Goal: Task Accomplishment & Management: Use online tool/utility

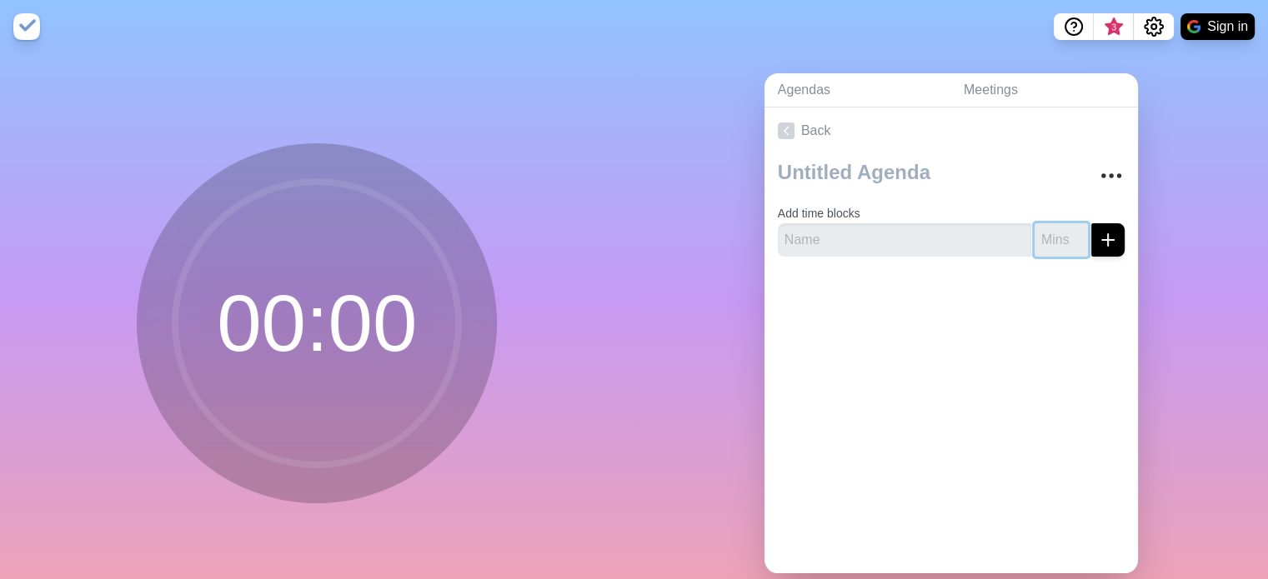
click at [1035, 243] on input "number" at bounding box center [1060, 239] width 53 height 33
type input "10"
click at [1098, 235] on icon "submit" at bounding box center [1108, 240] width 20 height 20
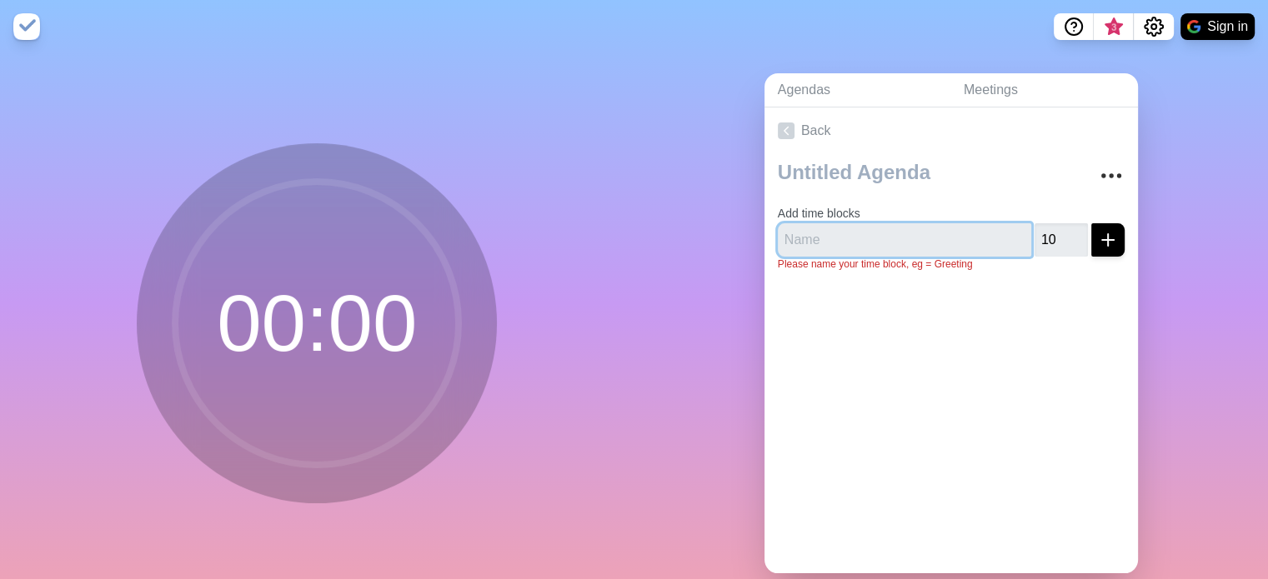
click at [900, 234] on input "text" at bounding box center [904, 239] width 253 height 33
type input "leadership meeting"
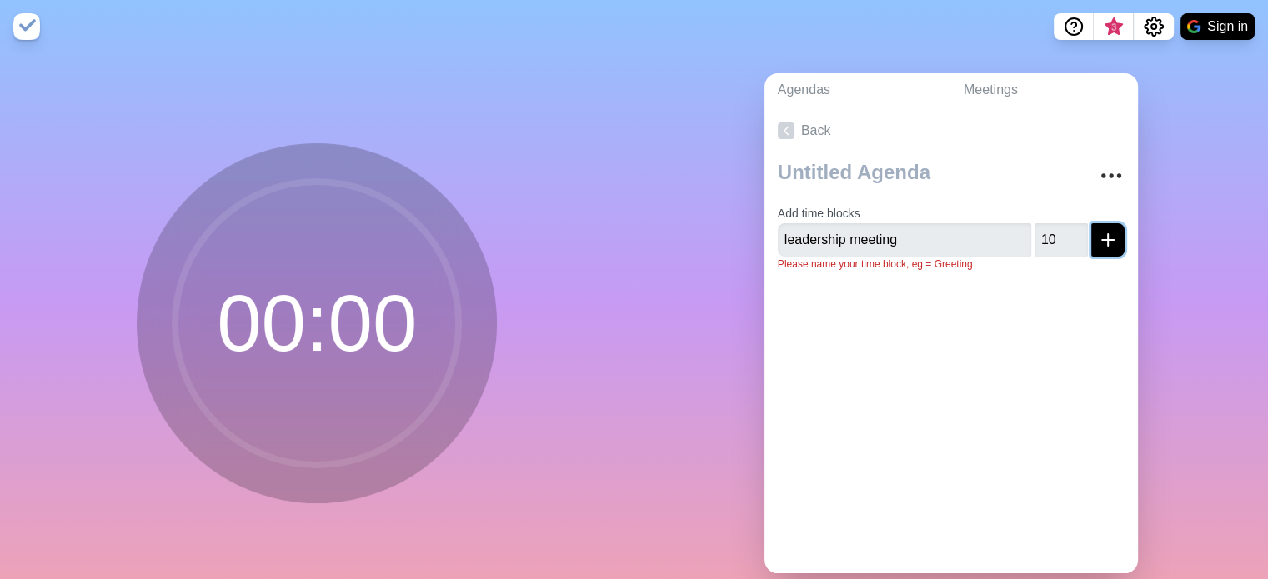
click at [1098, 246] on icon "submit" at bounding box center [1108, 240] width 20 height 20
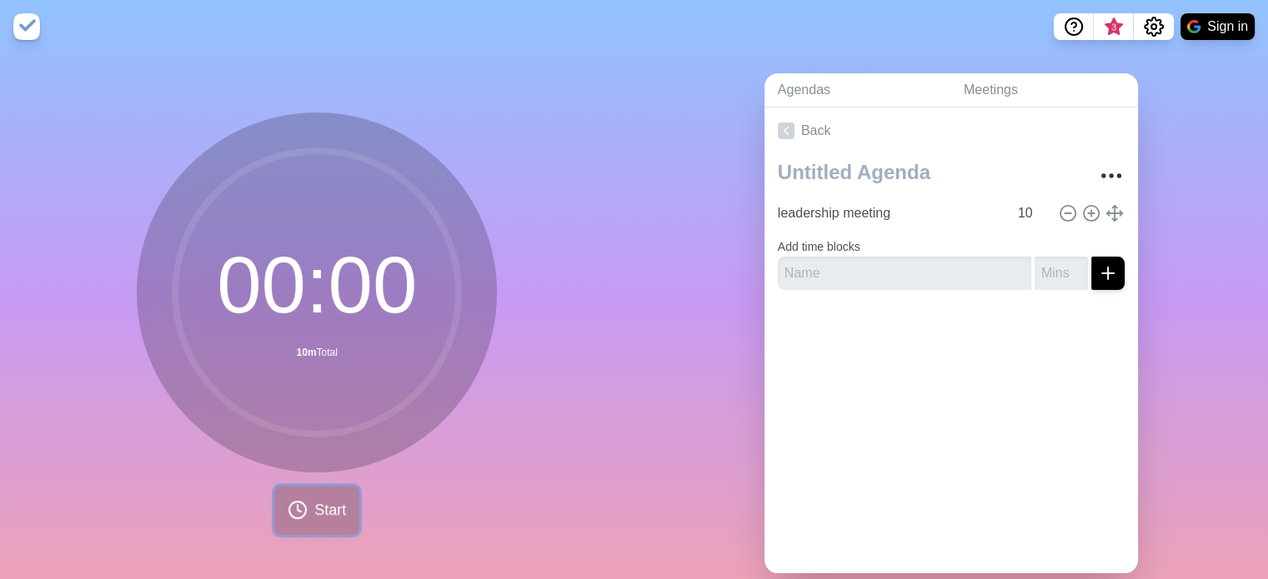
click at [297, 515] on circle at bounding box center [297, 510] width 17 height 17
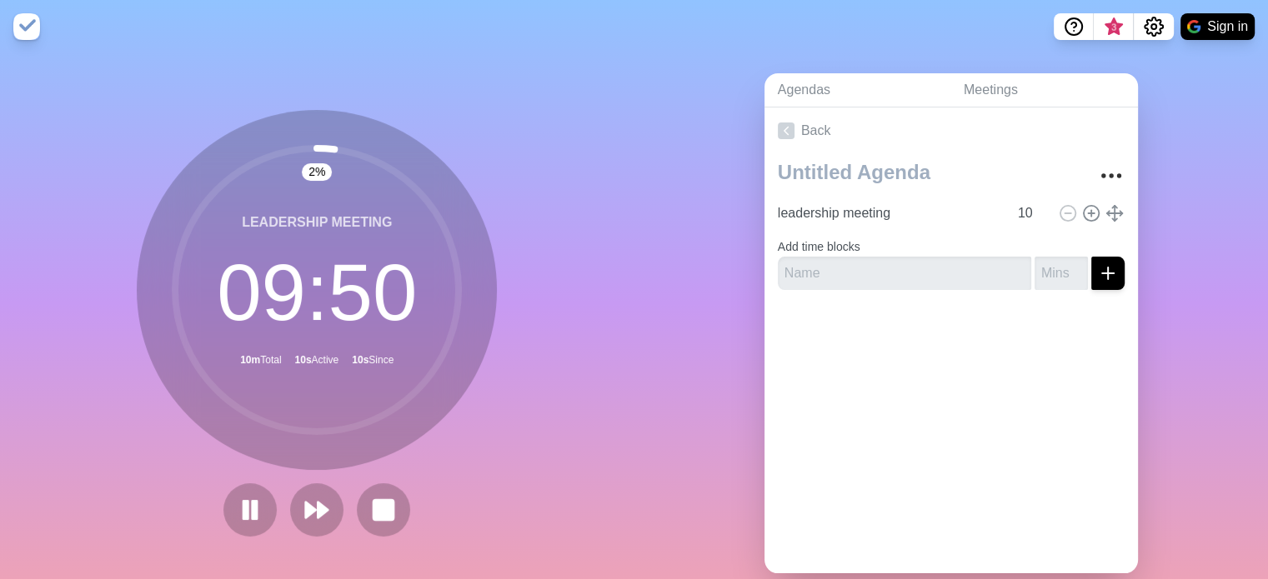
click at [23, 28] on img at bounding box center [26, 26] width 27 height 27
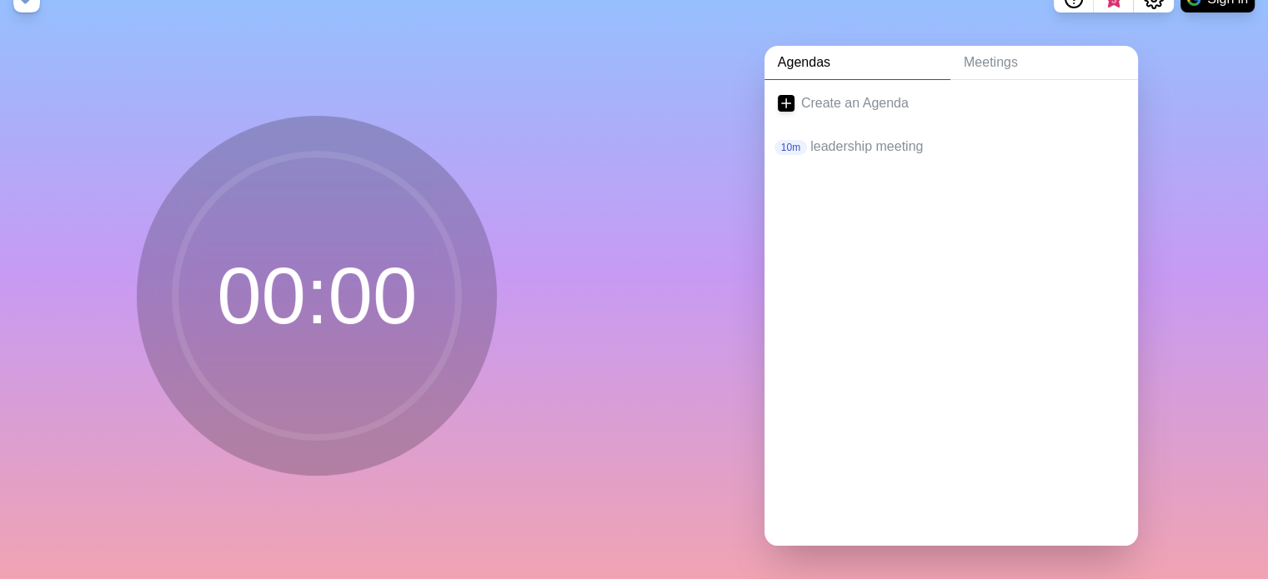
scroll to position [40, 0]
click at [860, 137] on p "leadership meeting" at bounding box center [967, 147] width 314 height 20
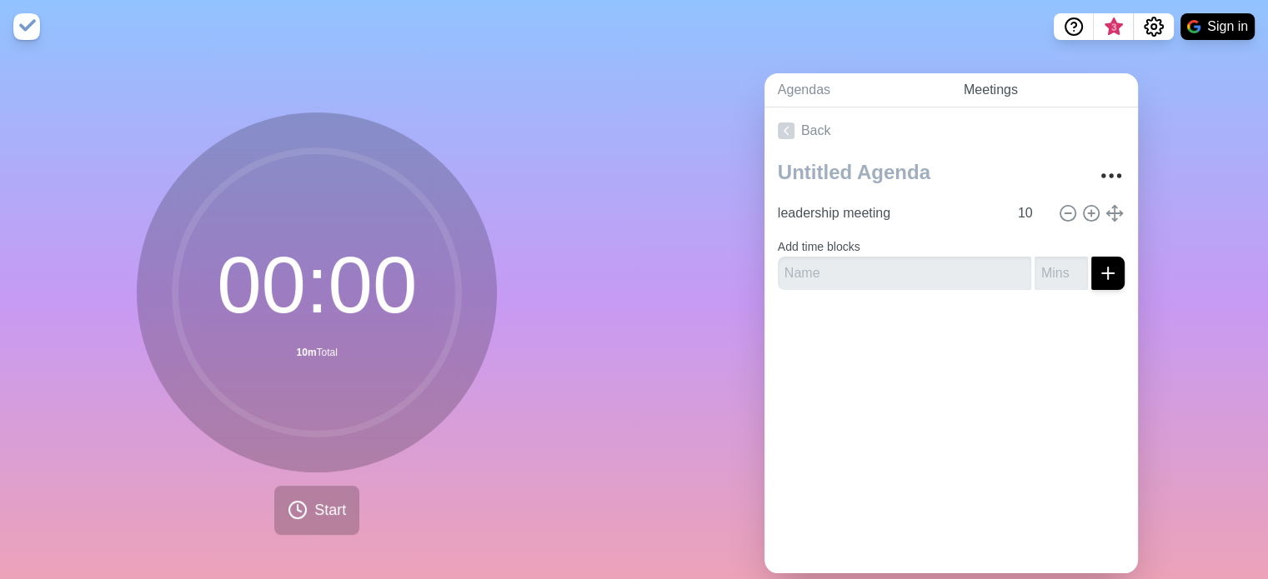
click at [983, 93] on link "Meetings" at bounding box center [1044, 90] width 188 height 34
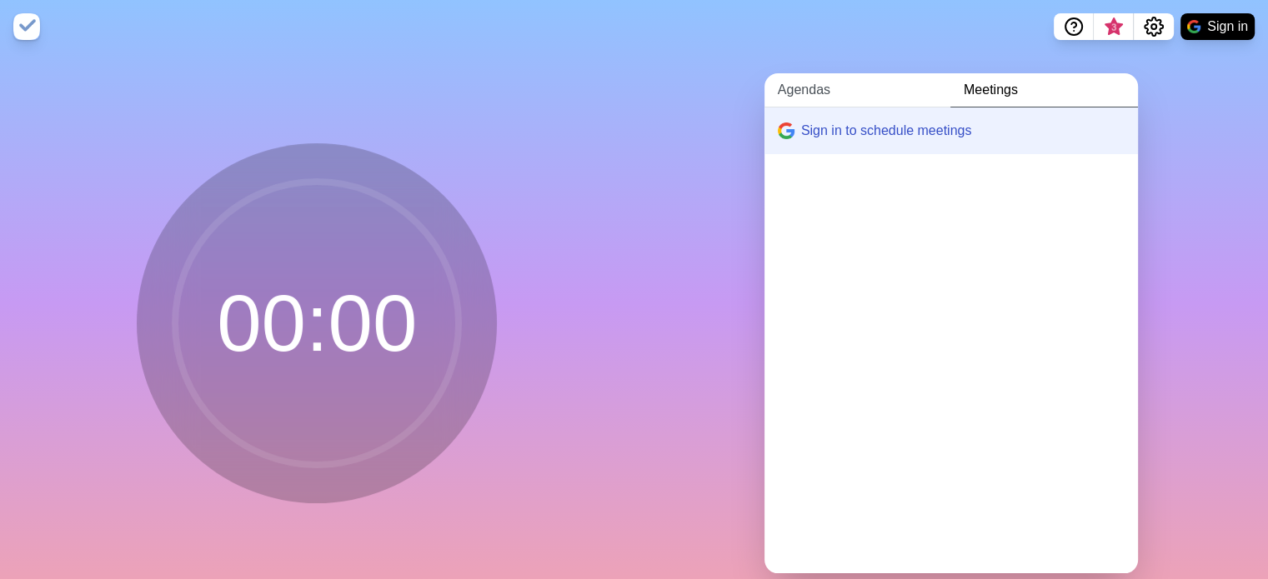
click at [827, 102] on link "Agendas" at bounding box center [857, 90] width 186 height 34
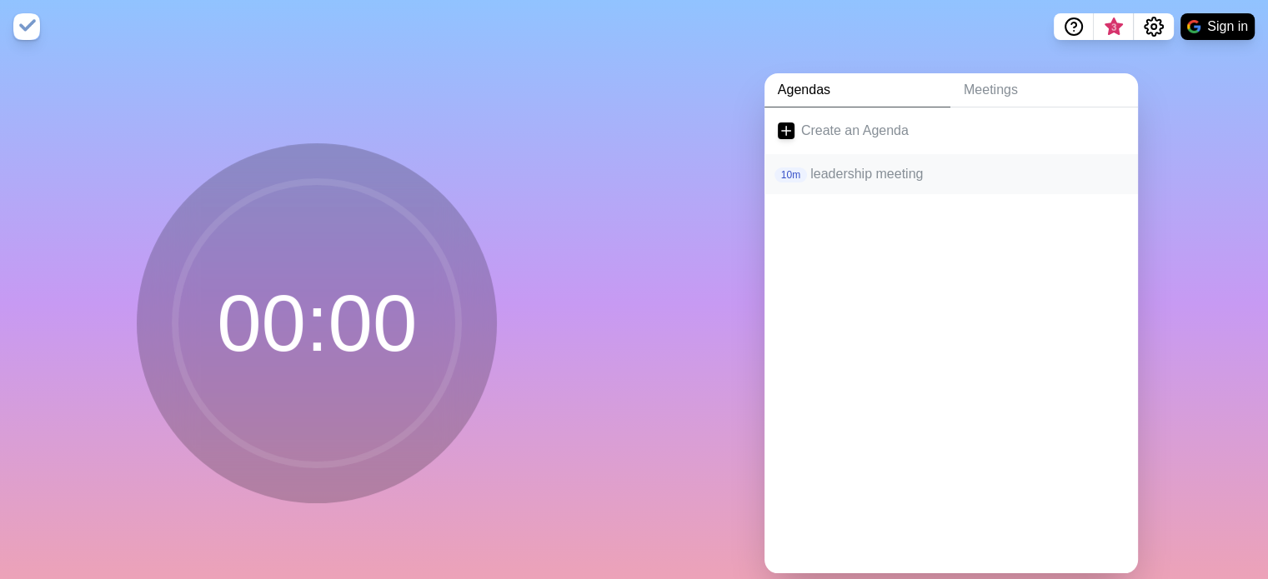
click at [847, 175] on p "leadership meeting" at bounding box center [967, 174] width 314 height 20
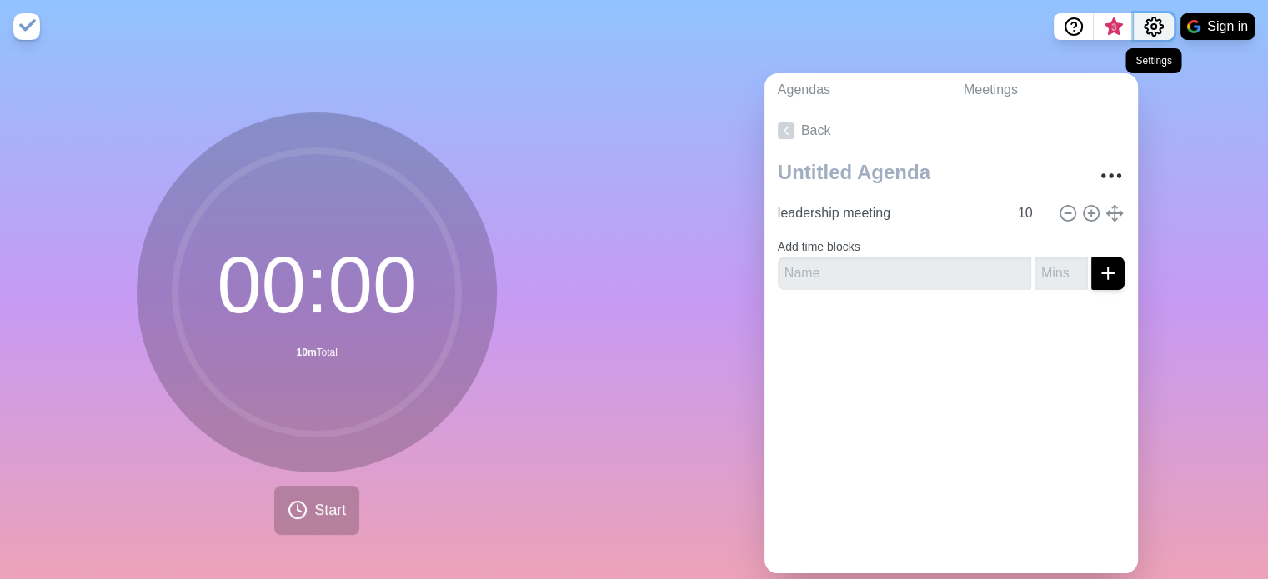
click at [1157, 28] on icon "Settings" at bounding box center [1154, 27] width 20 height 20
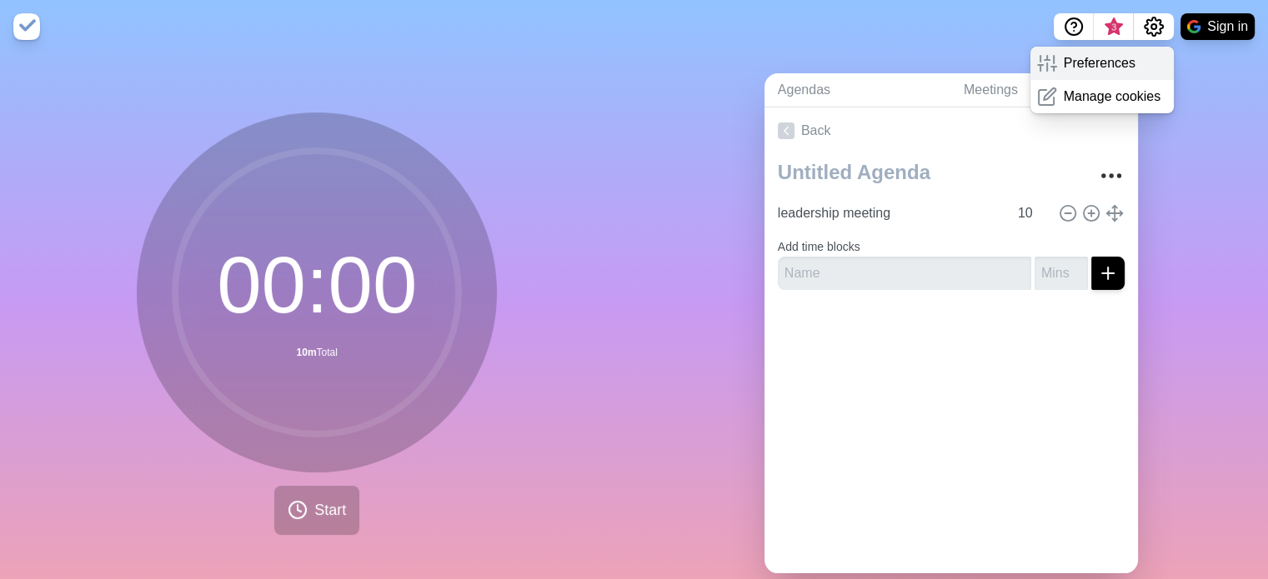
click at [1127, 63] on p "Preferences" at bounding box center [1100, 63] width 72 height 20
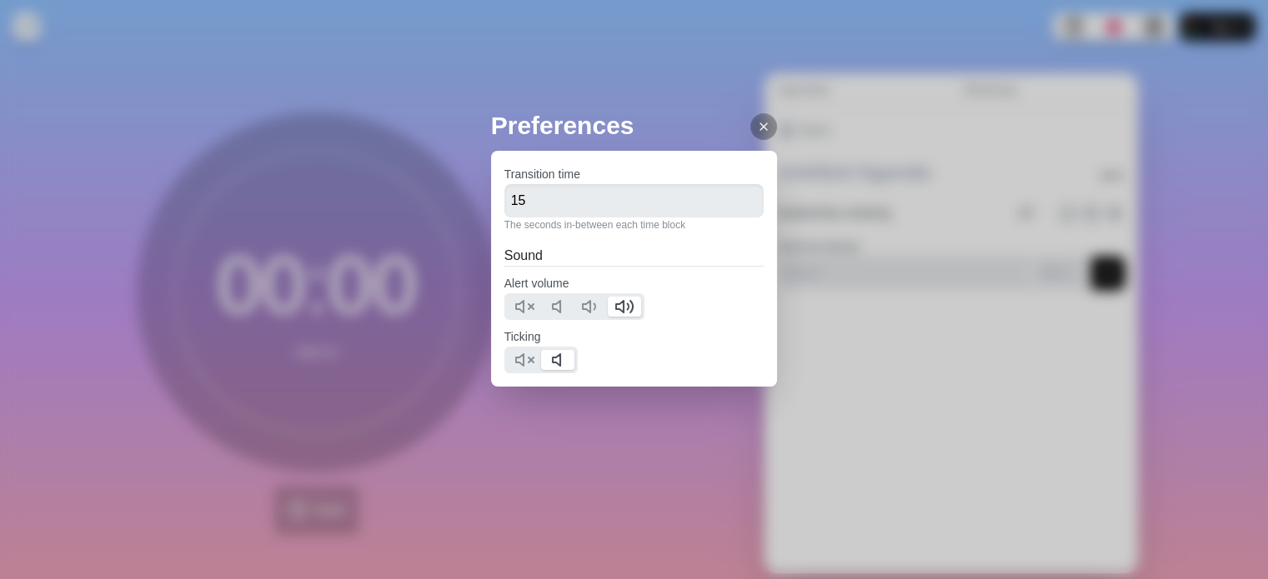
click at [757, 122] on icon at bounding box center [763, 126] width 13 height 13
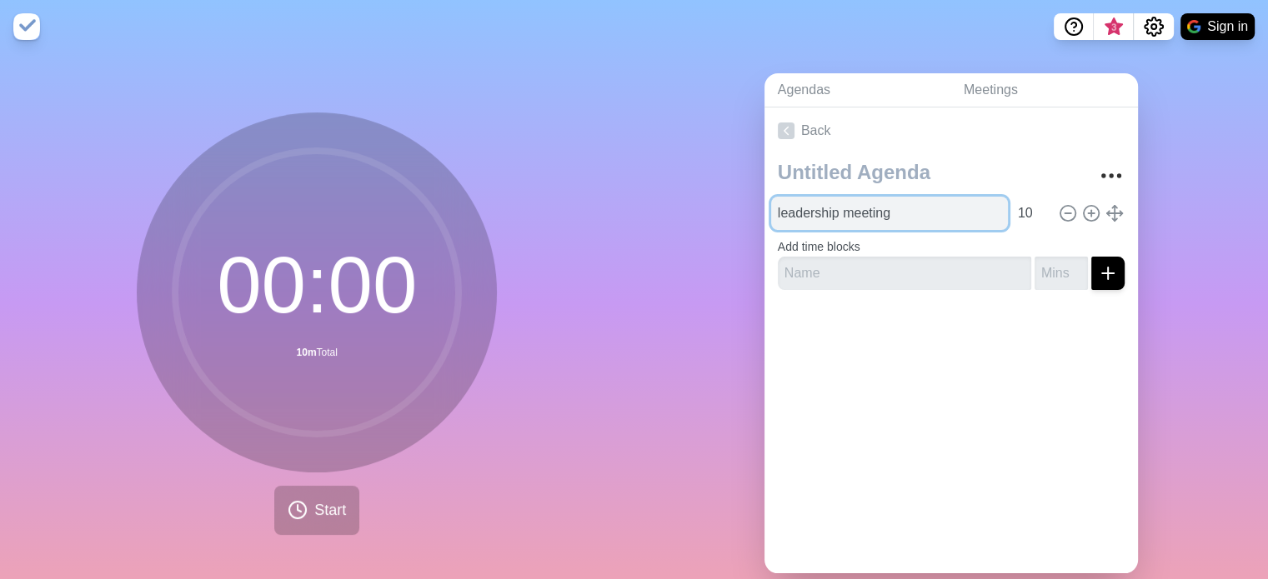
click at [870, 208] on input "leadership meeting" at bounding box center [889, 213] width 237 height 33
click at [870, 209] on input "leadership meeting" at bounding box center [889, 213] width 237 height 33
type input "ten minutes"
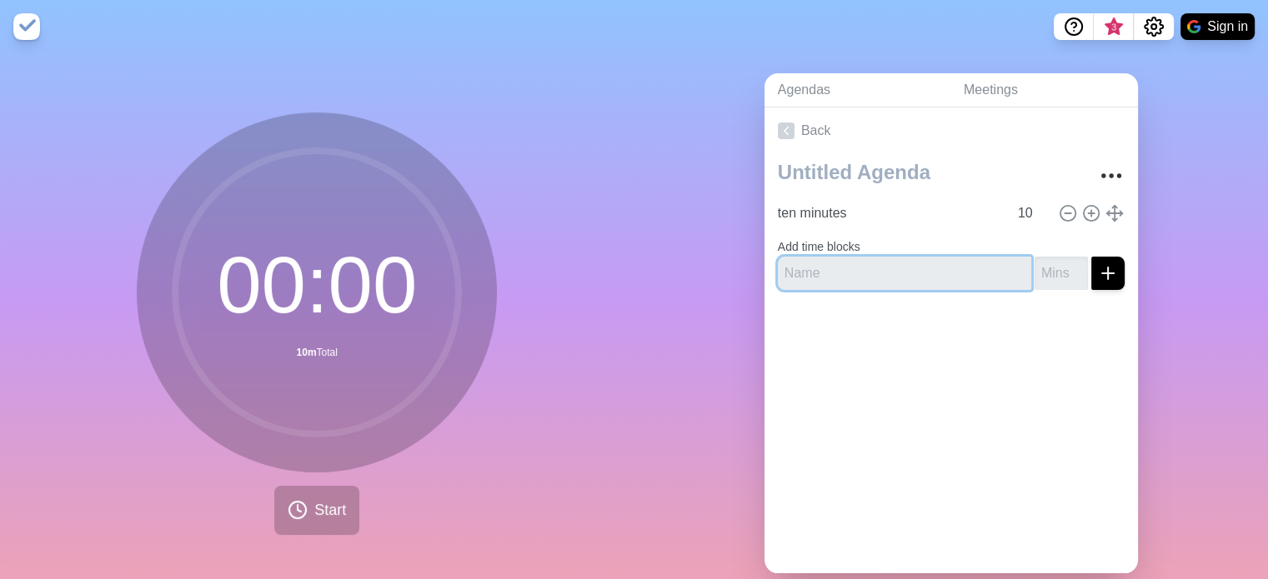
click at [855, 268] on input "text" at bounding box center [904, 273] width 253 height 33
type input "15 minutes"
click at [1114, 267] on div "ten minutes 10 Add time blocks 15 minutes" at bounding box center [950, 228] width 373 height 149
click at [1012, 282] on div "15 minutes" at bounding box center [951, 273] width 347 height 33
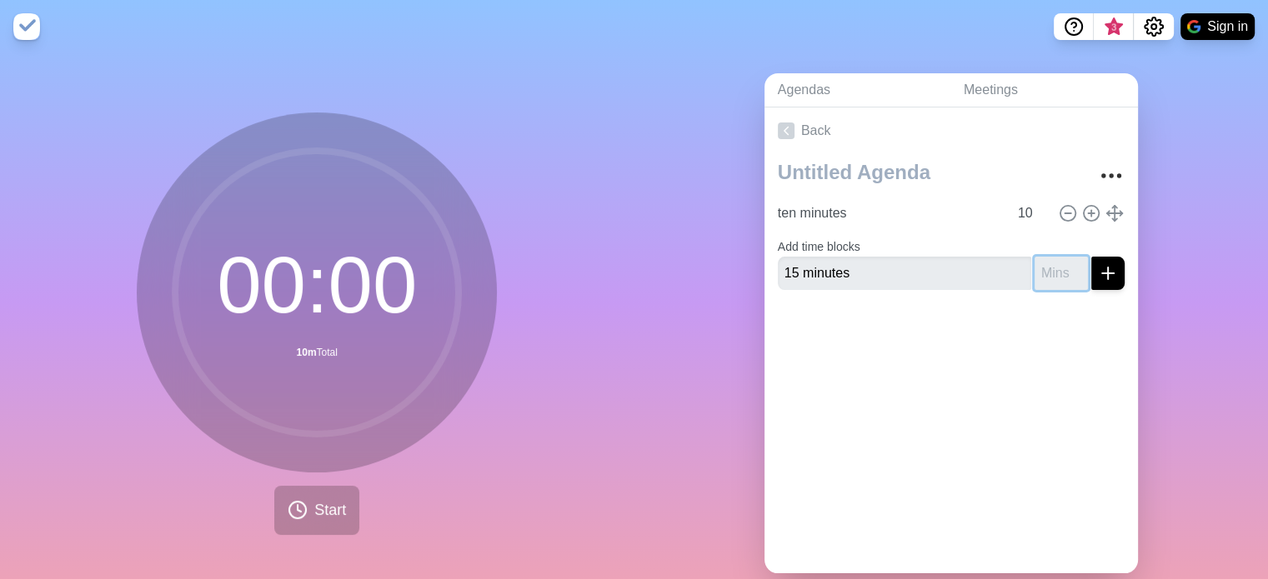
click at [1034, 270] on input "number" at bounding box center [1060, 273] width 53 height 33
type input "15"
click at [1098, 264] on icon "submit" at bounding box center [1108, 273] width 20 height 20
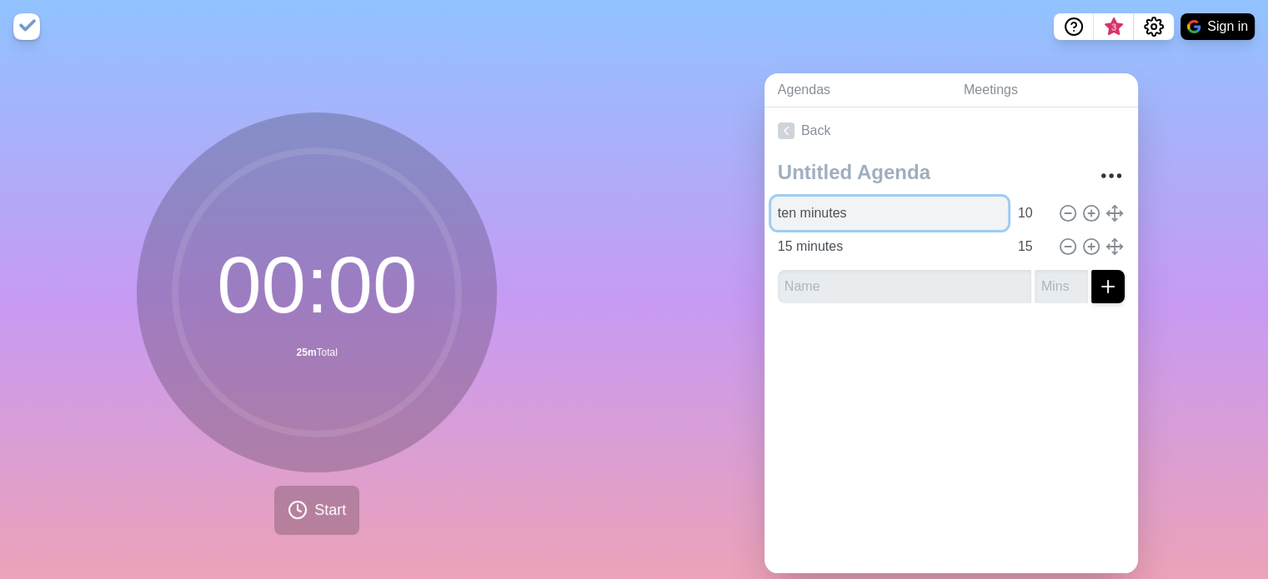
click at [952, 219] on input "ten minutes" at bounding box center [889, 213] width 237 height 33
click at [781, 220] on input "ten minutes" at bounding box center [889, 213] width 237 height 33
type input "10 minutes"
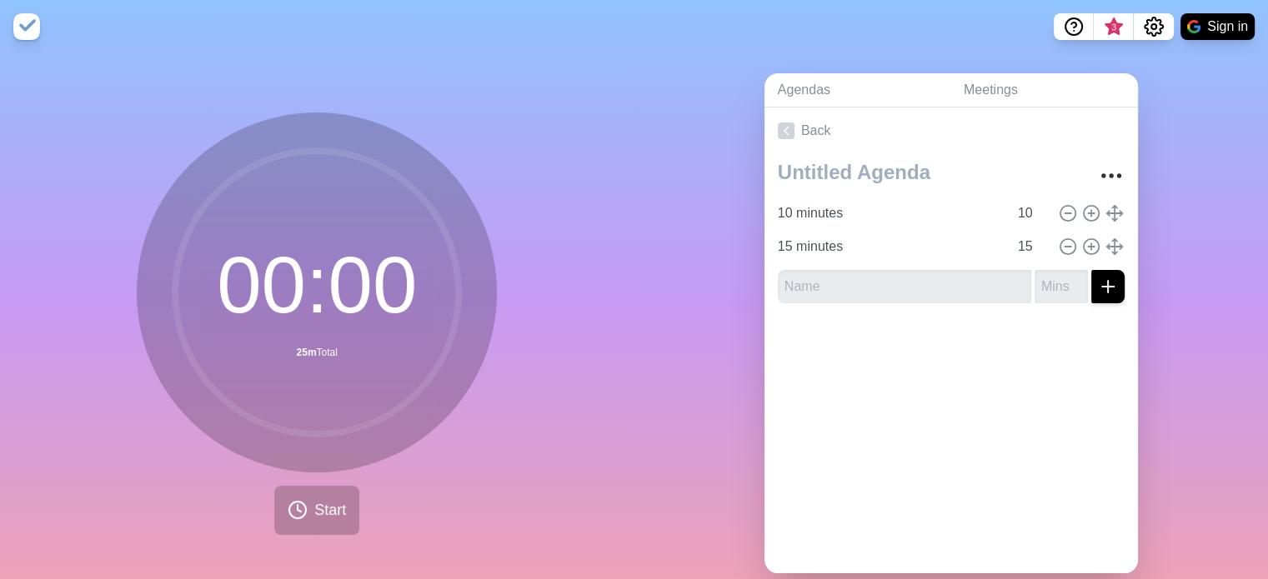
click at [861, 378] on div at bounding box center [950, 350] width 373 height 67
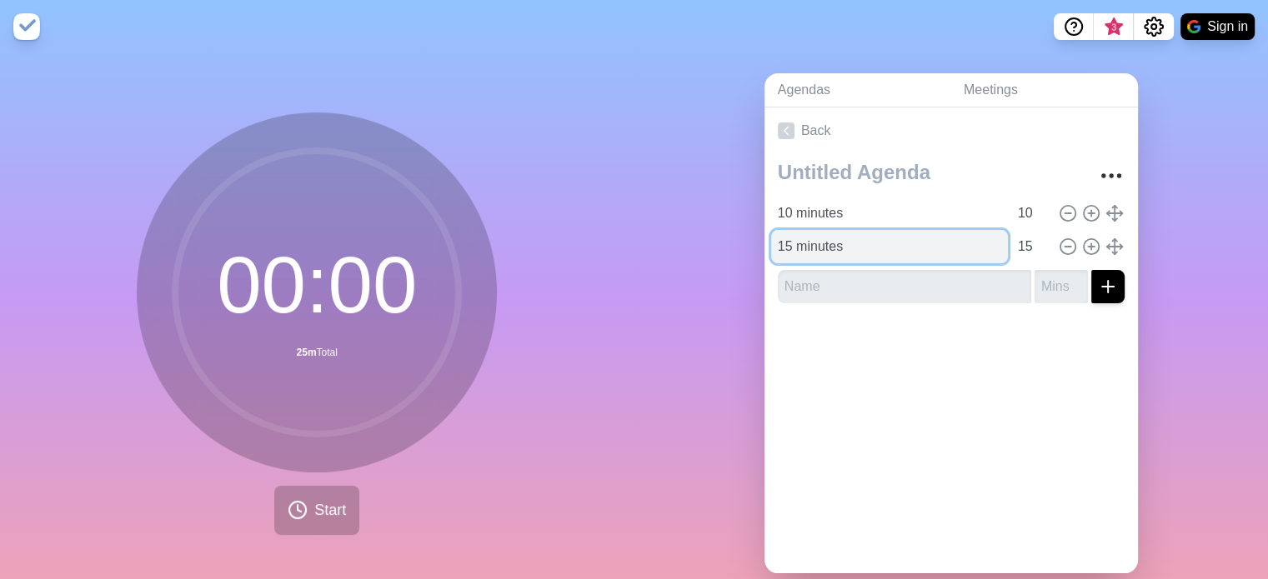
click at [869, 246] on input "15 minutes" at bounding box center [889, 246] width 237 height 33
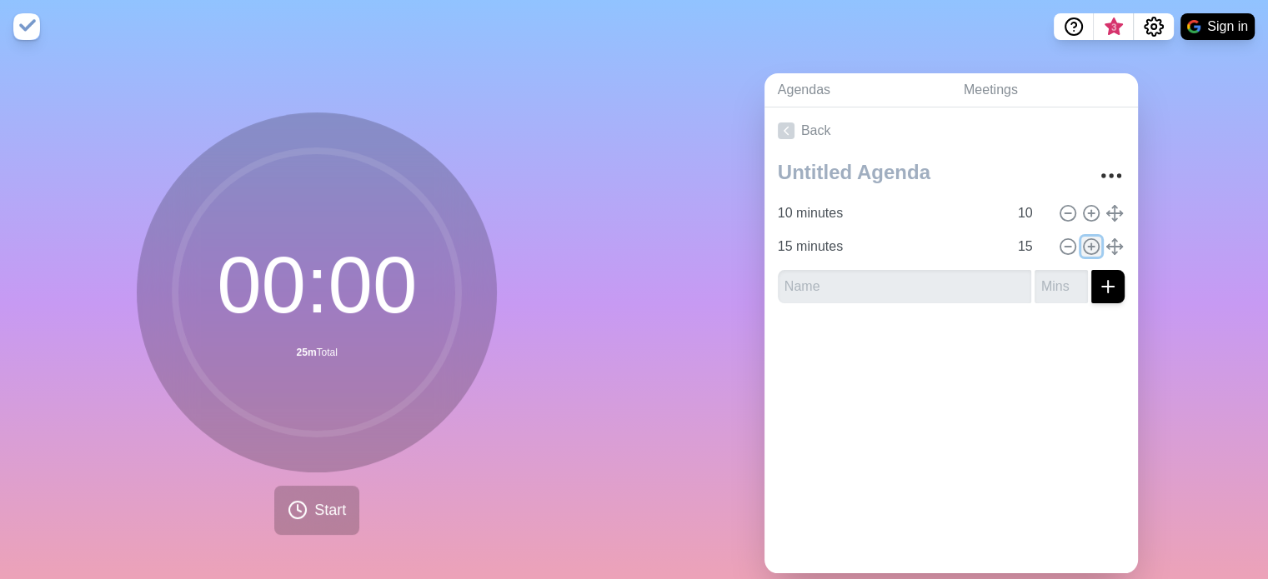
click at [1082, 245] on icon at bounding box center [1091, 247] width 18 height 18
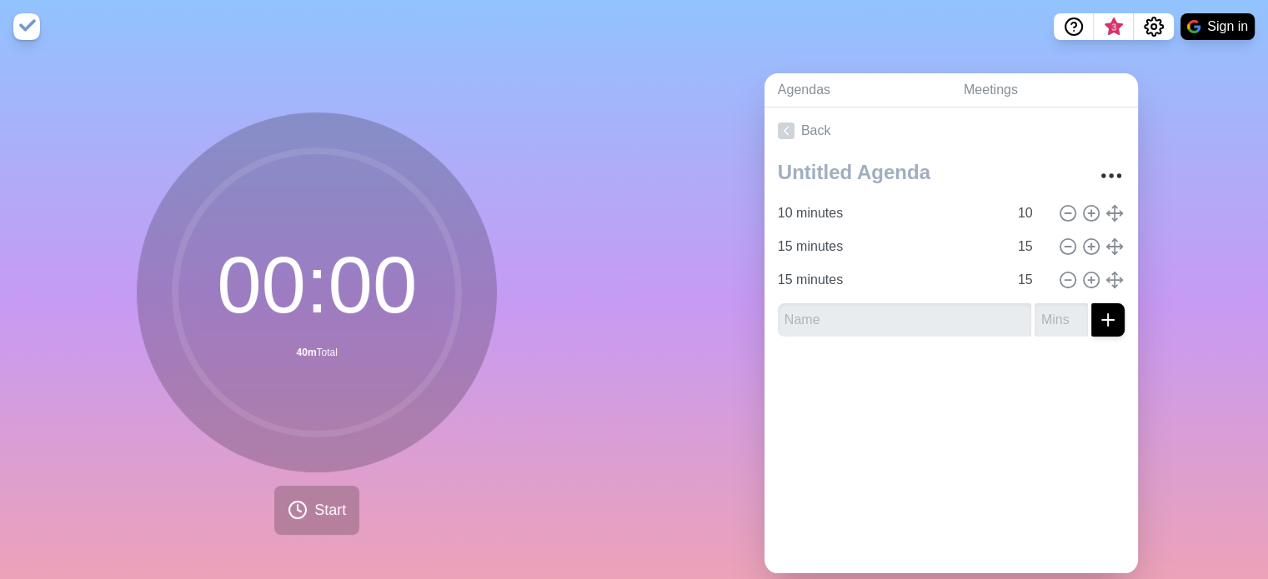
click at [1054, 276] on div at bounding box center [1089, 280] width 70 height 20
click at [1059, 278] on icon at bounding box center [1068, 280] width 18 height 18
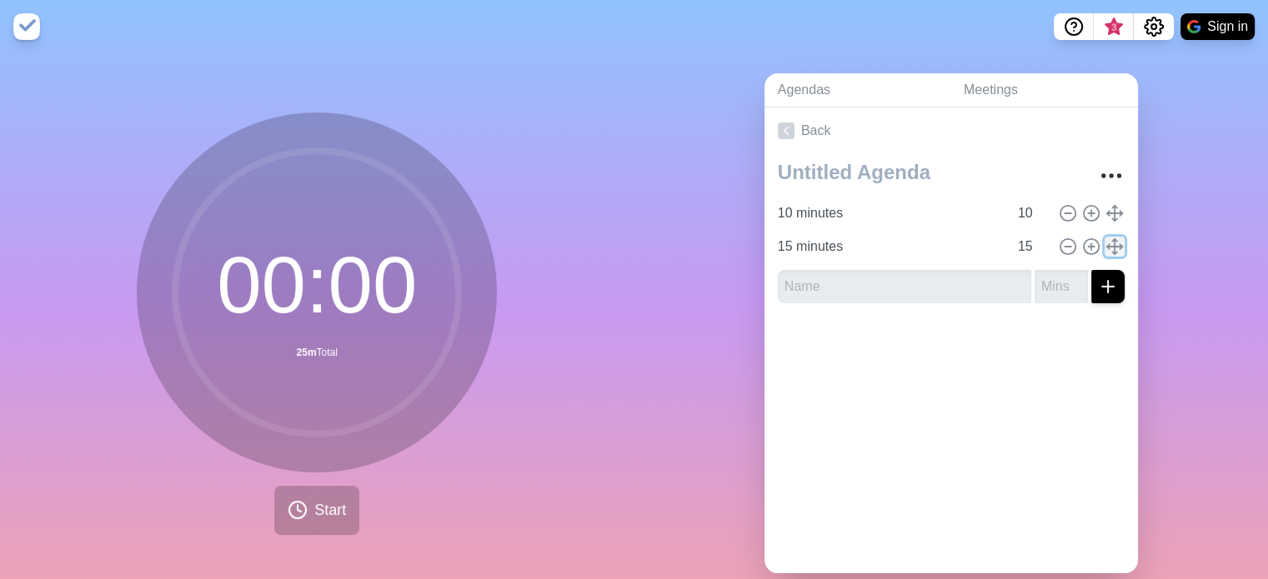
click at [1105, 241] on icon at bounding box center [1114, 247] width 18 height 18
click at [1105, 253] on icon at bounding box center [1114, 247] width 18 height 18
click at [1098, 173] on icon "More" at bounding box center [1111, 176] width 27 height 27
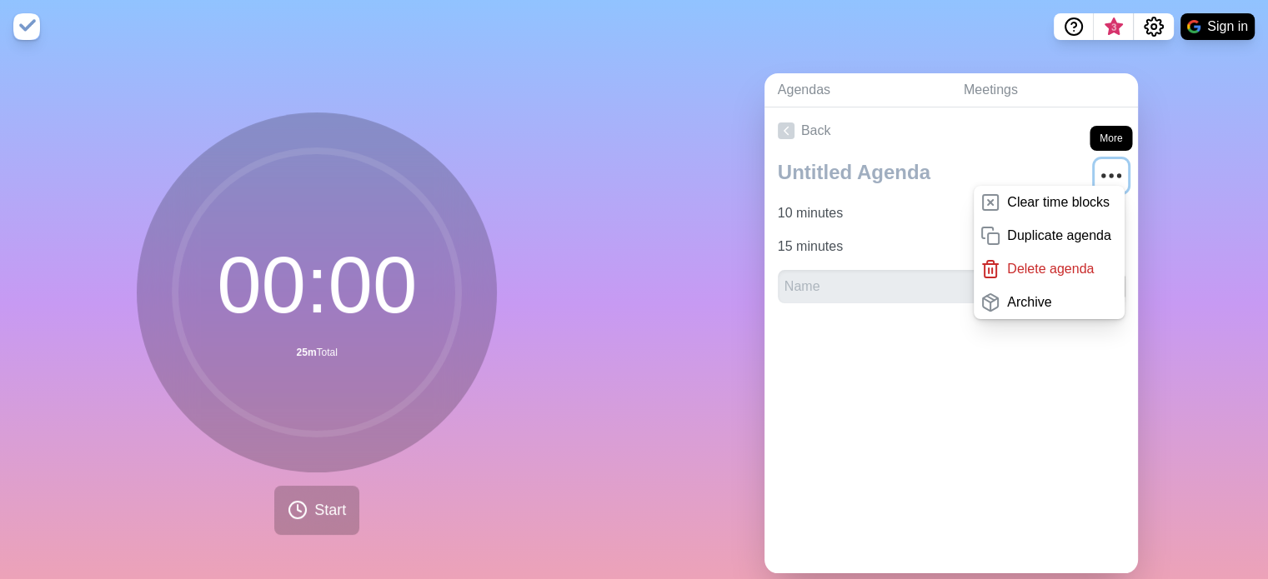
click at [1094, 165] on button "More" at bounding box center [1110, 175] width 33 height 33
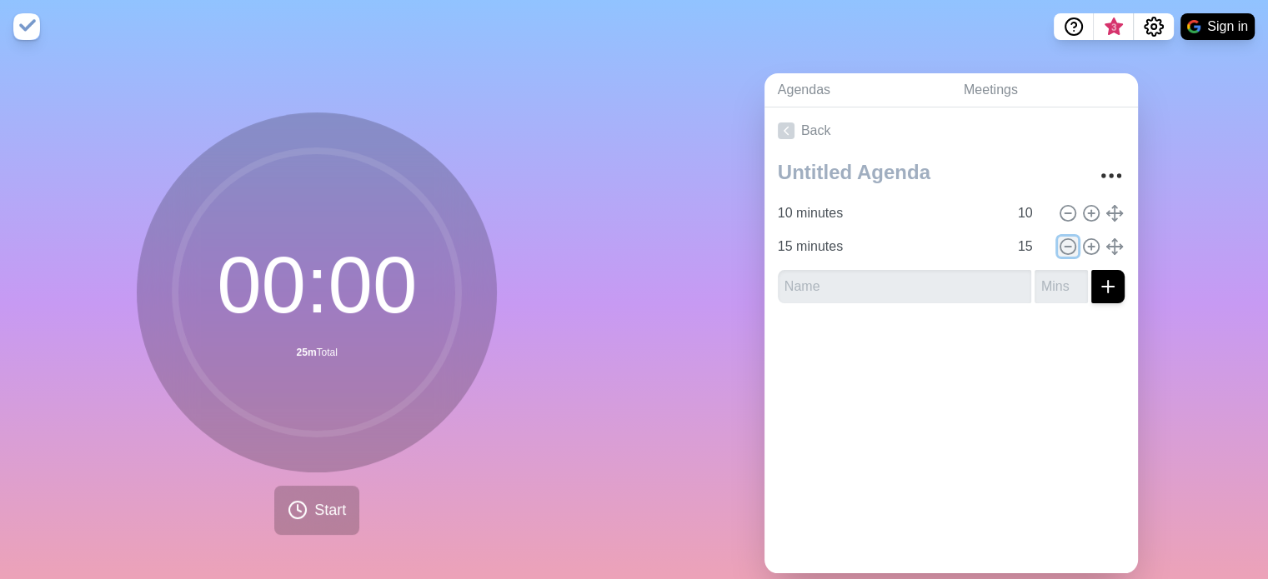
click at [1060, 243] on circle at bounding box center [1067, 246] width 15 height 15
